Goal: Task Accomplishment & Management: Complete application form

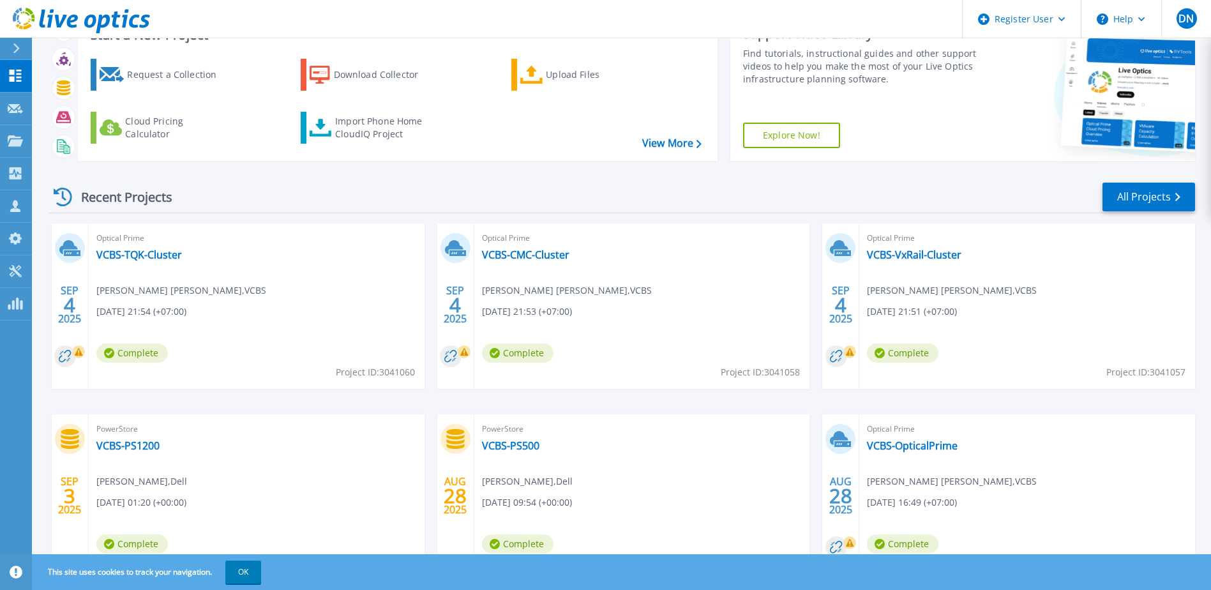
scroll to position [117, 0]
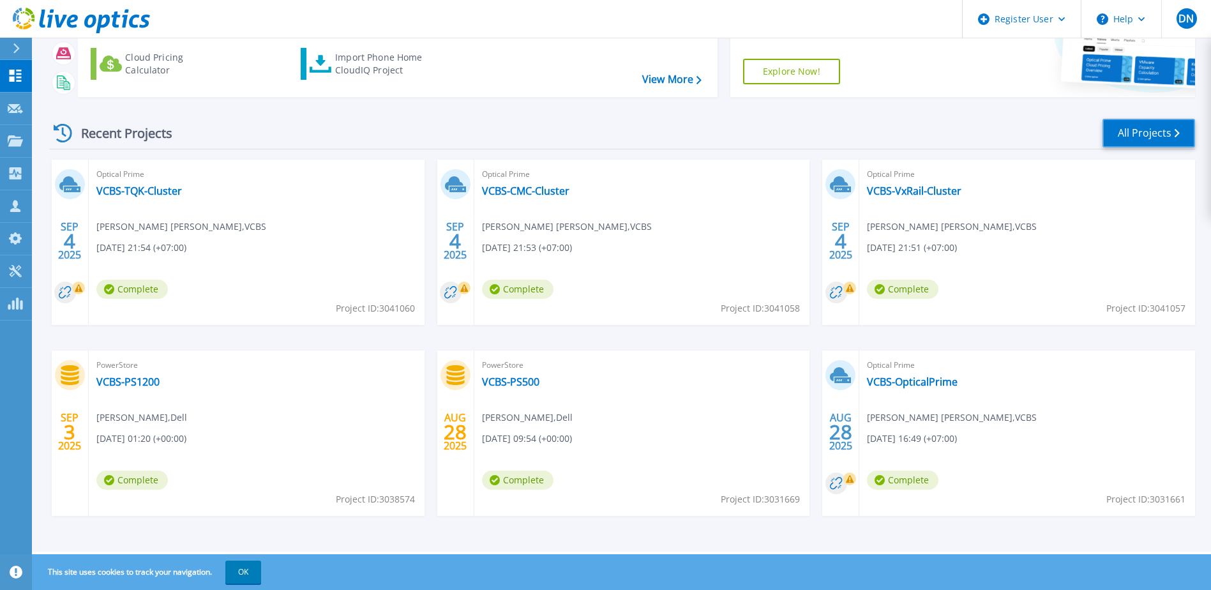
click at [1162, 130] on link "All Projects" at bounding box center [1149, 133] width 93 height 29
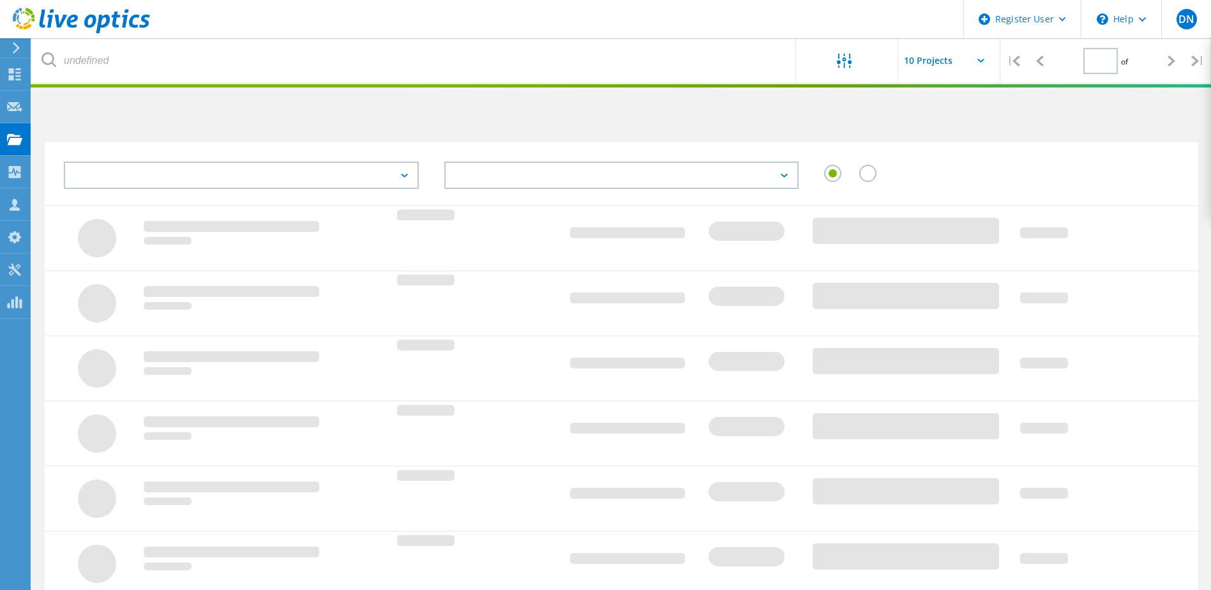
type input "1"
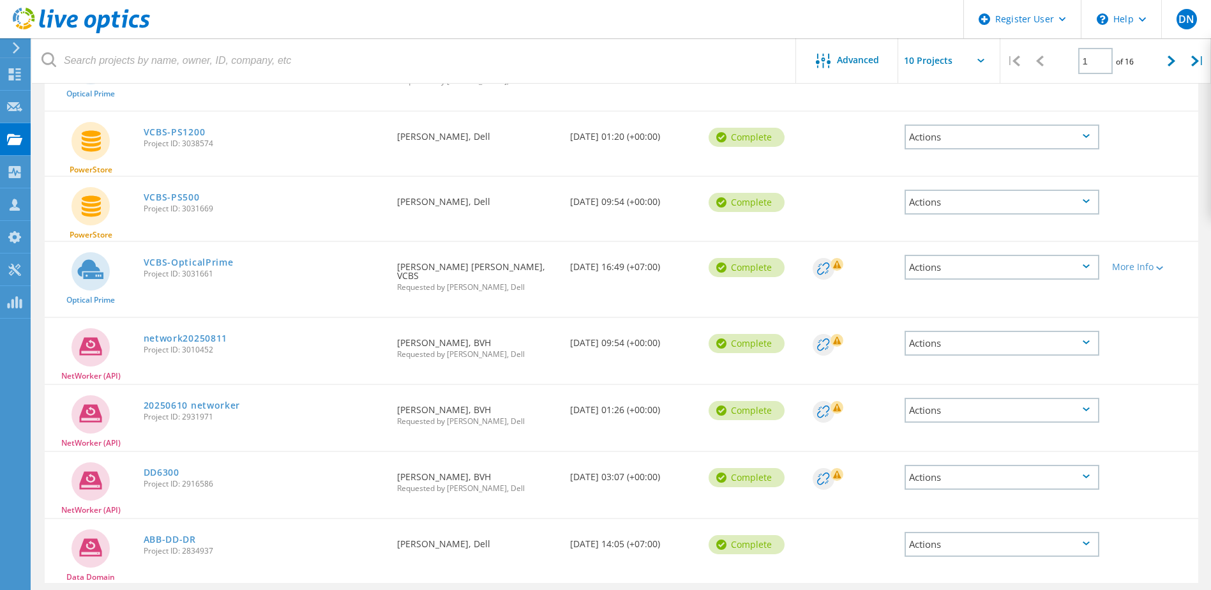
scroll to position [360, 0]
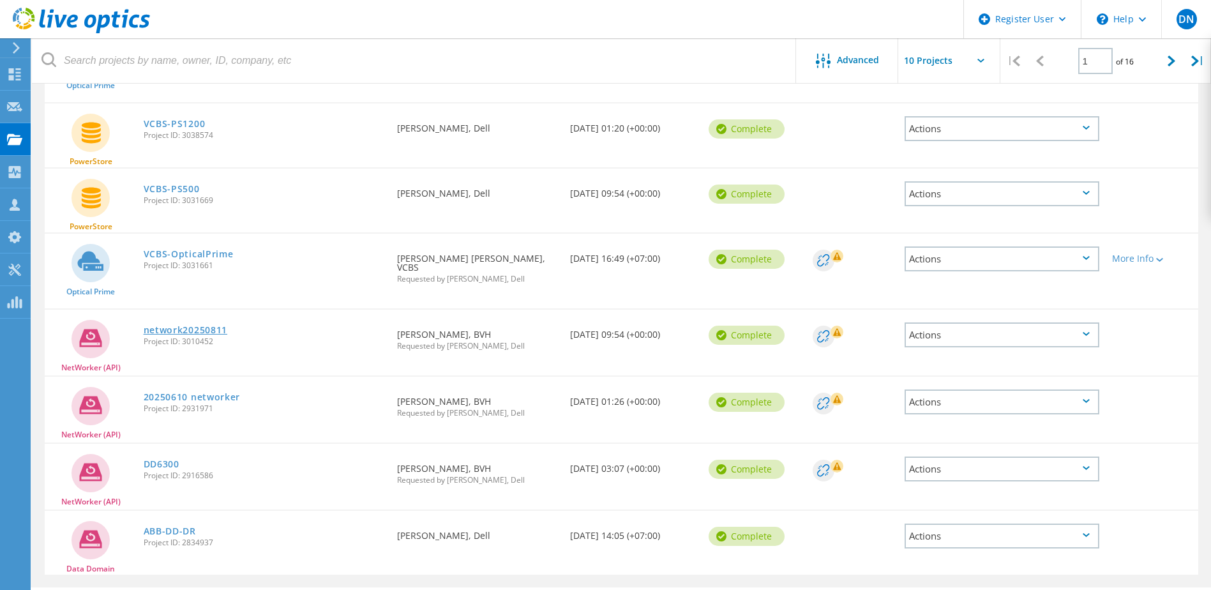
click at [208, 326] on link "network20250811" at bounding box center [186, 330] width 84 height 9
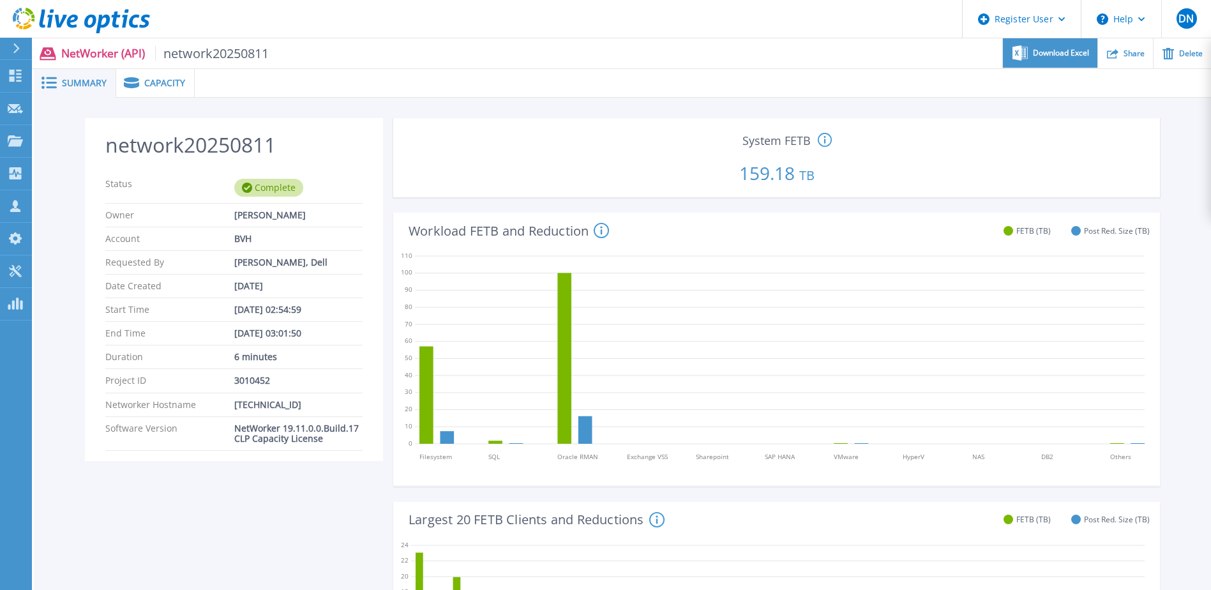
click at [1072, 57] on span "Download Excel" at bounding box center [1061, 53] width 56 height 8
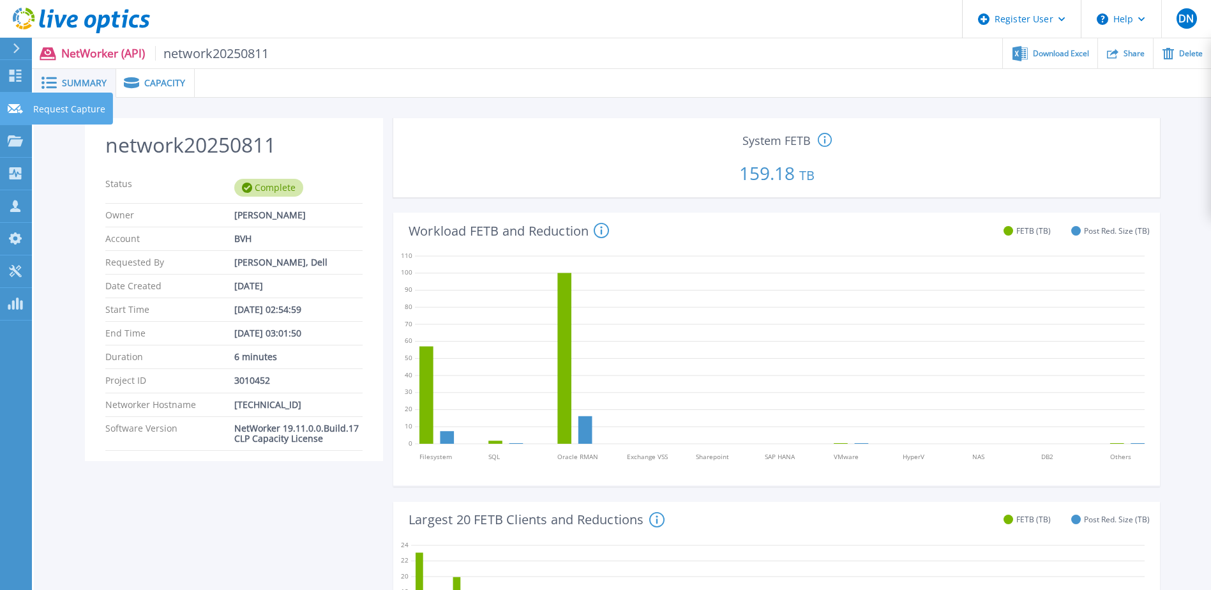
click at [44, 110] on p "Request Capture" at bounding box center [69, 109] width 72 height 33
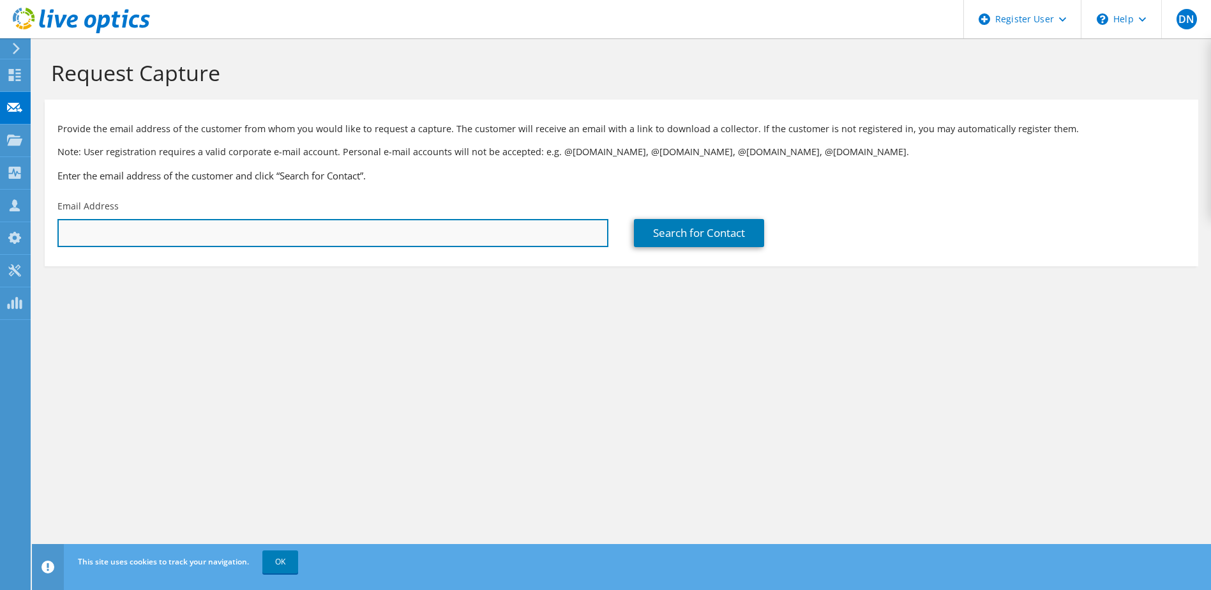
click at [133, 232] on input "text" at bounding box center [332, 233] width 551 height 28
paste input "Hoang Van Hiep (IT) <HiepHV@vps.com.vn>"
drag, startPoint x: 157, startPoint y: 234, endPoint x: 0, endPoint y: 235, distance: 157.1
click at [0, 235] on html "DN Dell User DucThang Nguyen Ducthang.Nguyen@dell.com Dell My Profile Log Out \…" at bounding box center [605, 295] width 1211 height 590
click at [269, 242] on input "HiepHV@vps.com.vn>" at bounding box center [332, 233] width 551 height 28
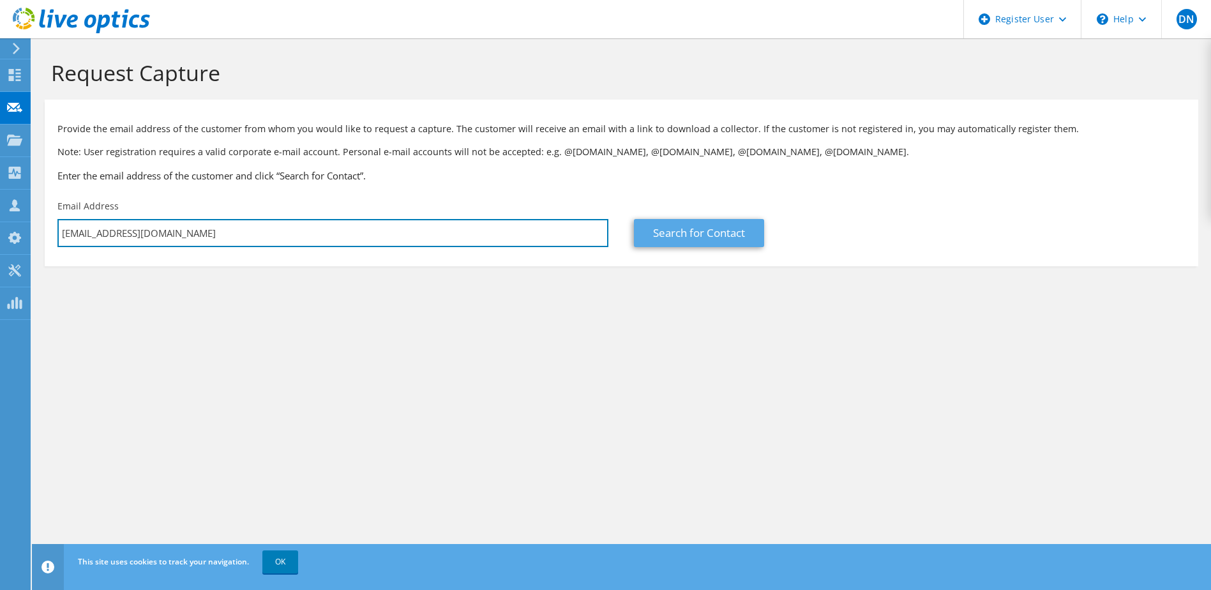
type input "HiepHV@vps.com.vn"
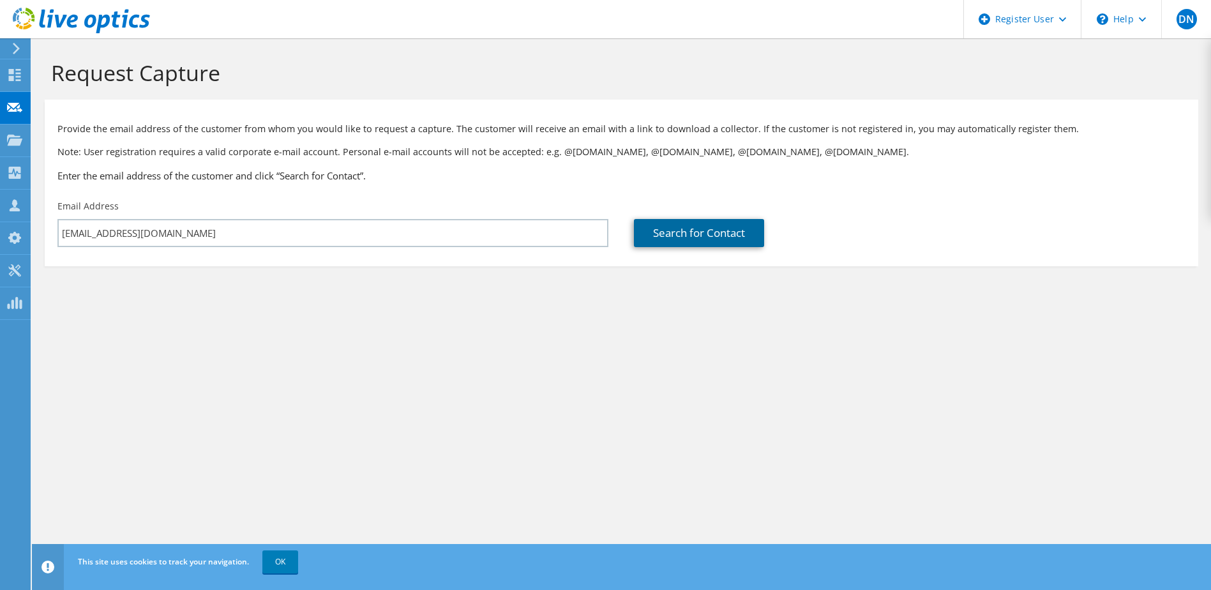
click at [684, 237] on link "Search for Contact" at bounding box center [699, 233] width 130 height 28
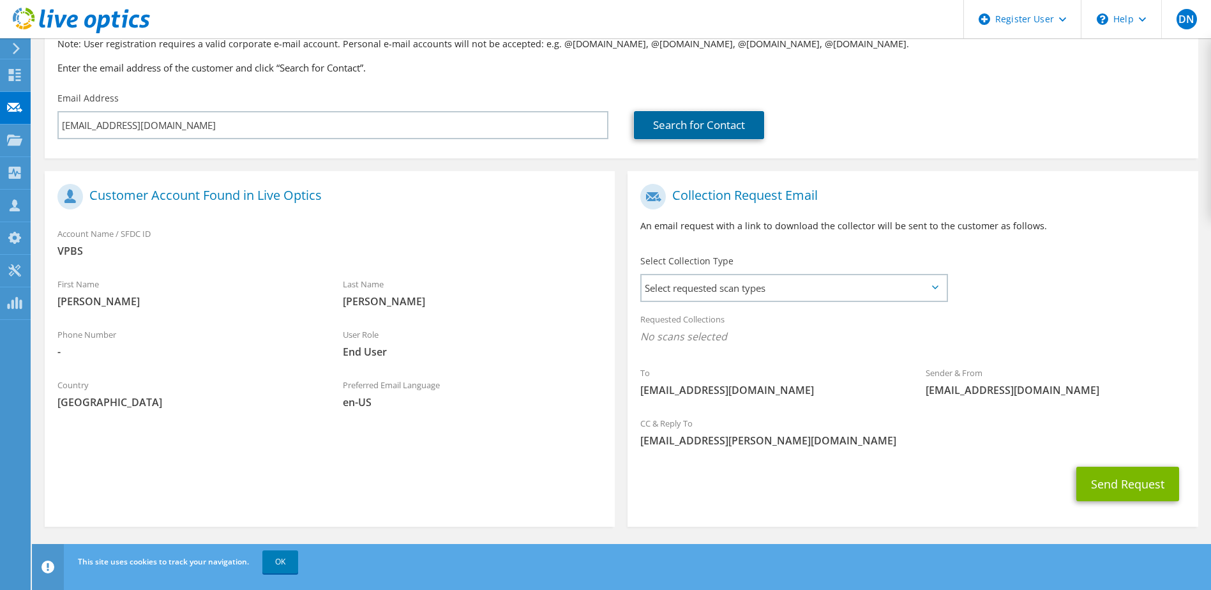
scroll to position [109, 0]
click at [762, 285] on span "Select requested scan types" at bounding box center [794, 288] width 304 height 26
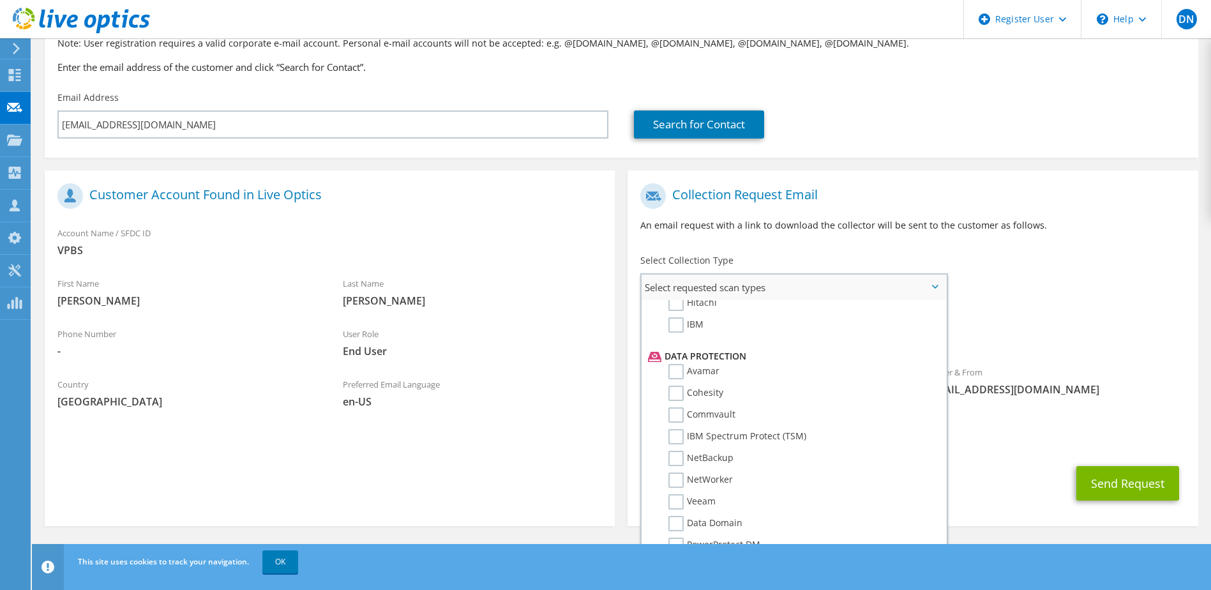
scroll to position [564, 0]
click at [717, 423] on label "NetWorker" at bounding box center [701, 423] width 64 height 15
click at [0, 0] on input "NetWorker" at bounding box center [0, 0] width 0 height 0
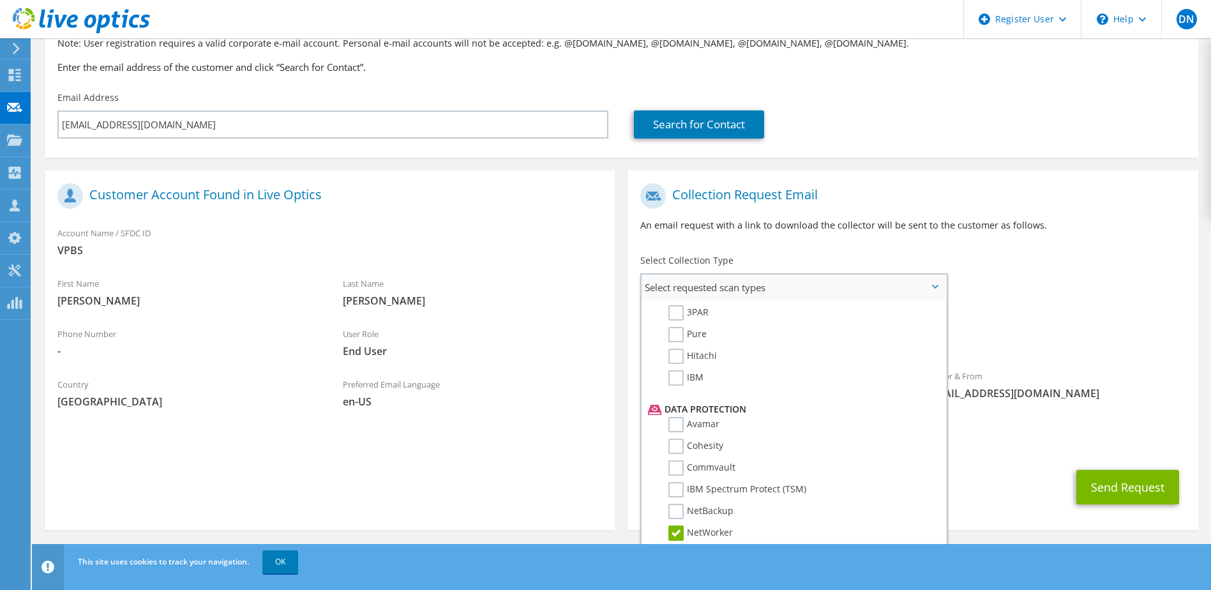
scroll to position [436, 0]
click at [1124, 364] on div "Sender & From liveoptics@liveoptics.com" at bounding box center [1055, 385] width 285 height 44
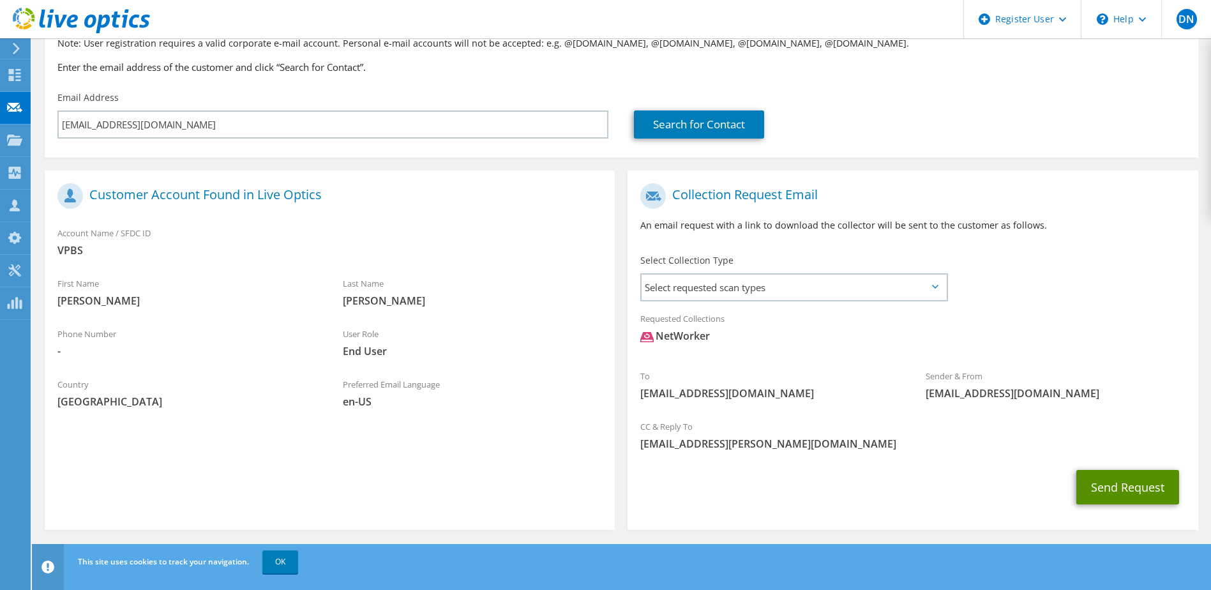
click at [1133, 486] on button "Send Request" at bounding box center [1128, 487] width 103 height 34
